Goal: Task Accomplishment & Management: Manage account settings

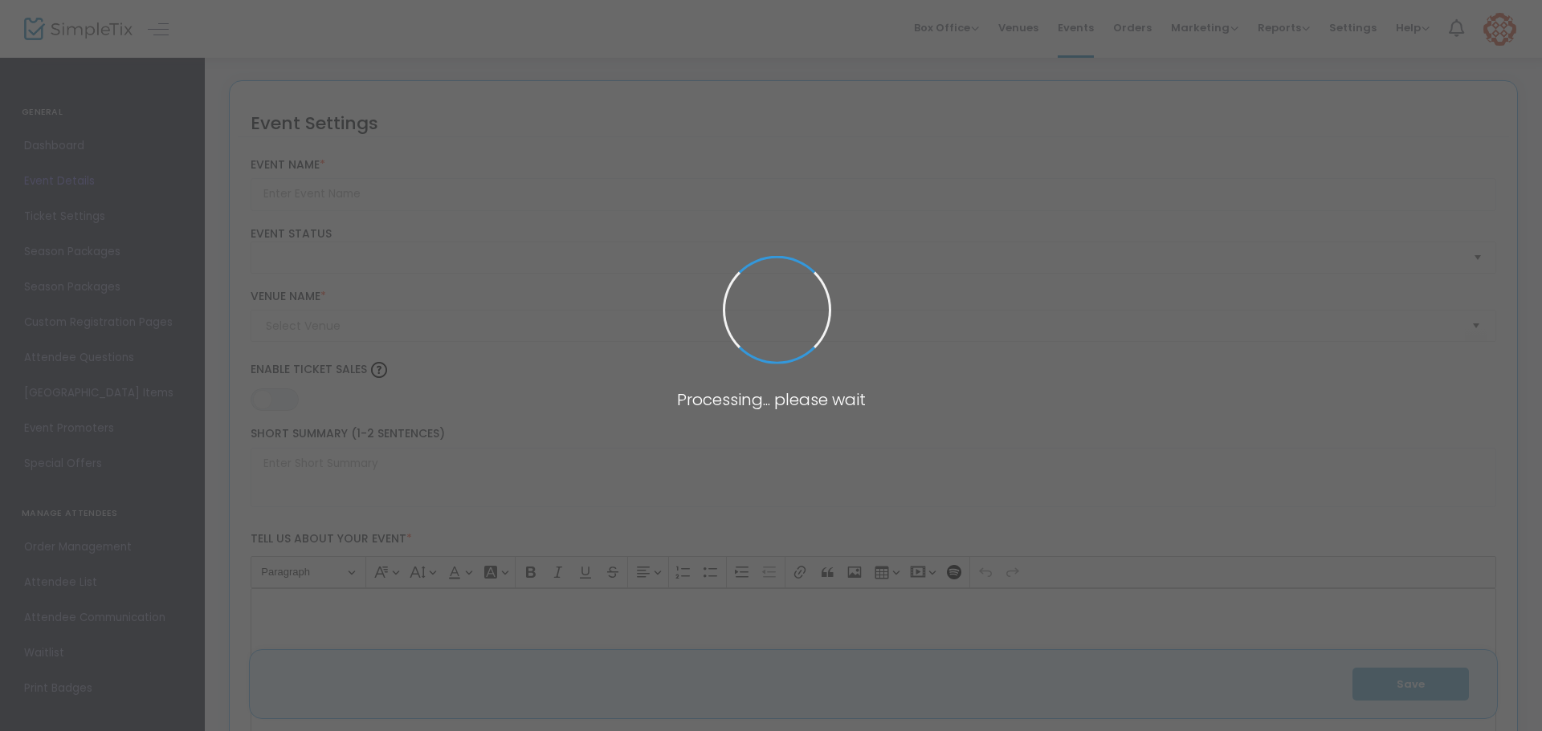
type input "Test *Half Mile Farm Cocktail Class"
type textarea "test"
type input "6.750 %"
type input "Register Now"
type input "[GEOGRAPHIC_DATA]"
